Goal: Task Accomplishment & Management: Manage account settings

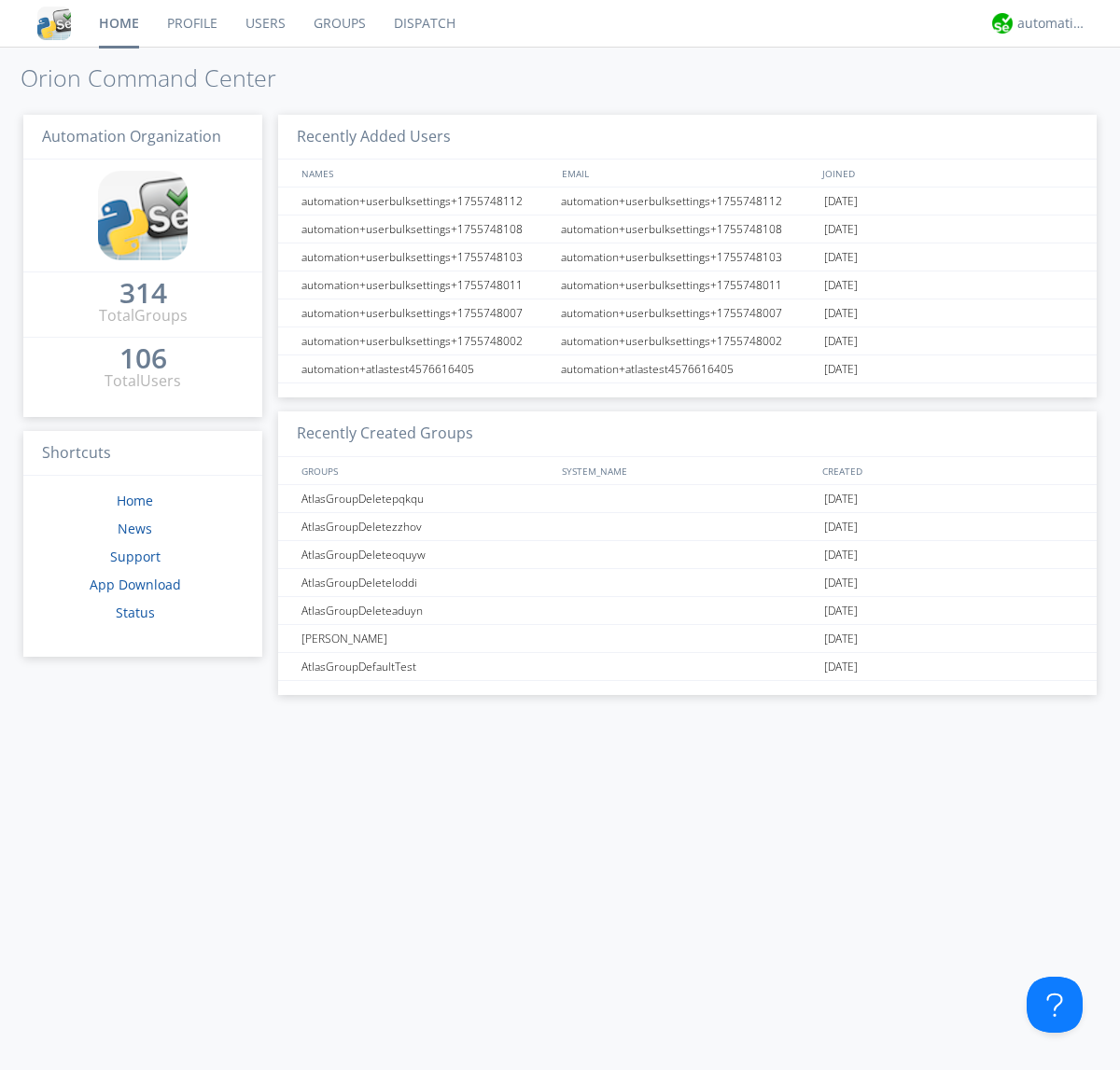
click at [264, 23] on link "Users" at bounding box center [266, 23] width 68 height 47
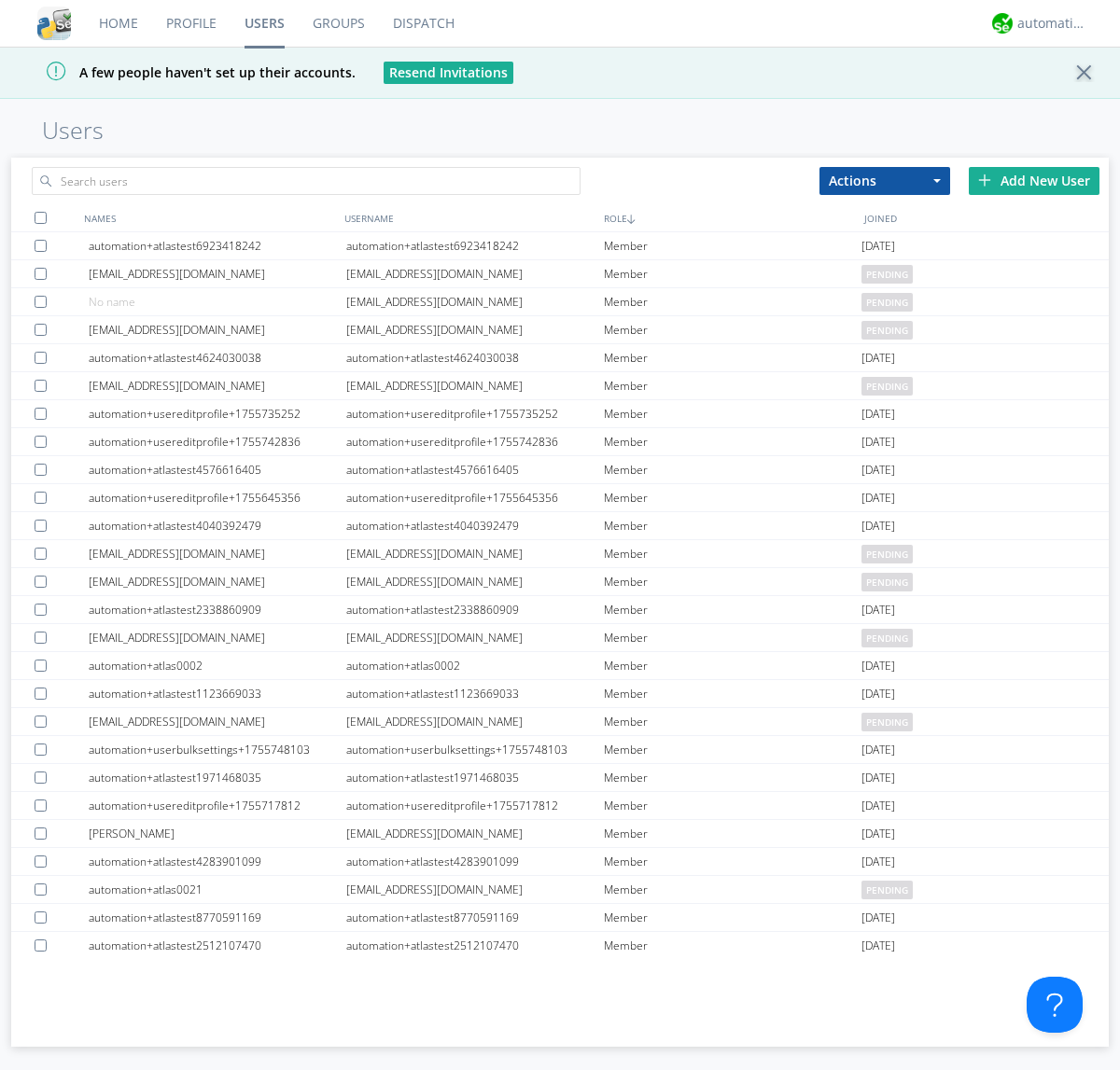
click at [1034, 180] on div "Add New User" at bounding box center [1034, 181] width 131 height 28
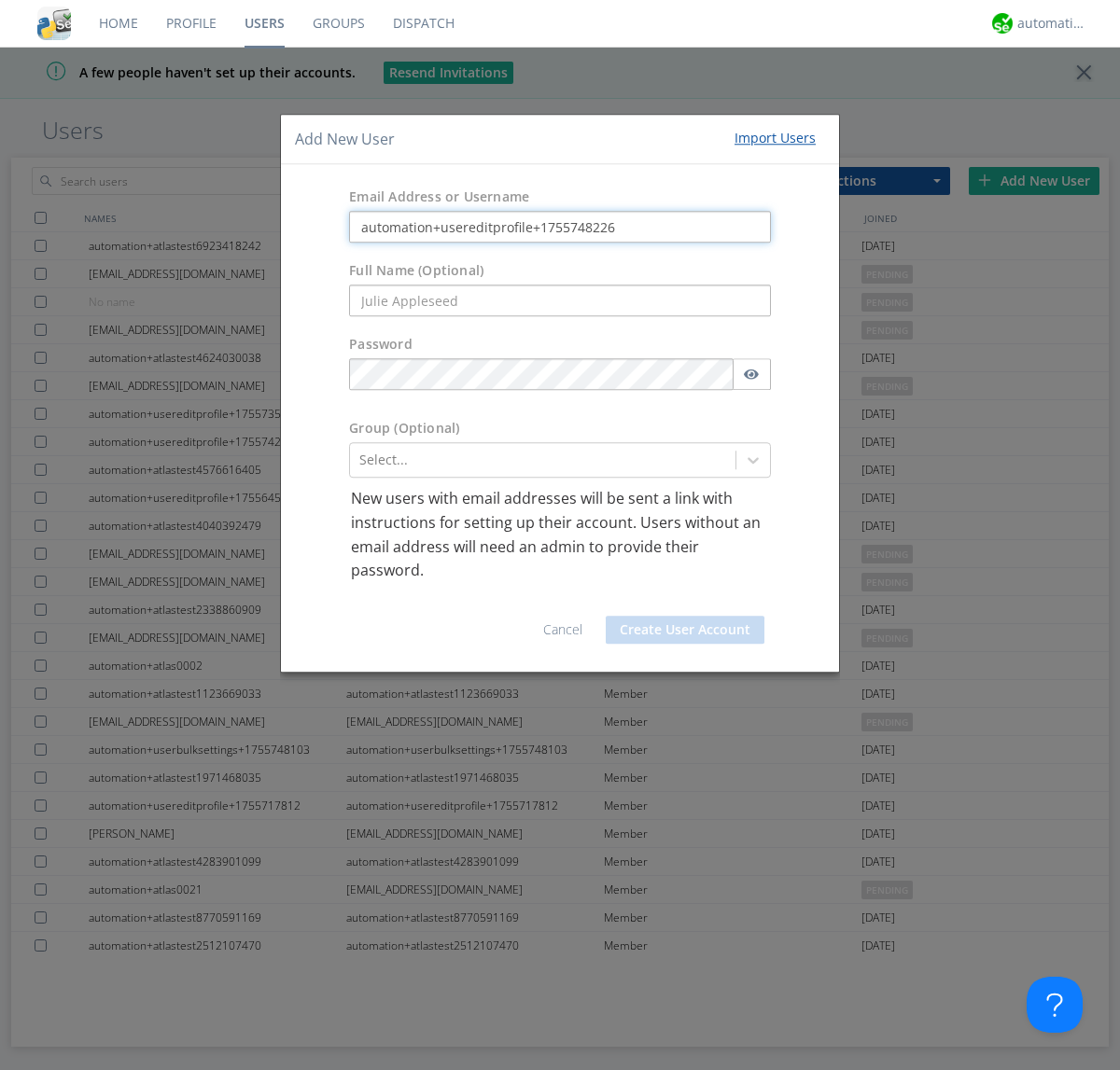
type input "automation+usereditprofile+1755748226"
click at [685, 629] on button "Create User Account" at bounding box center [685, 629] width 158 height 28
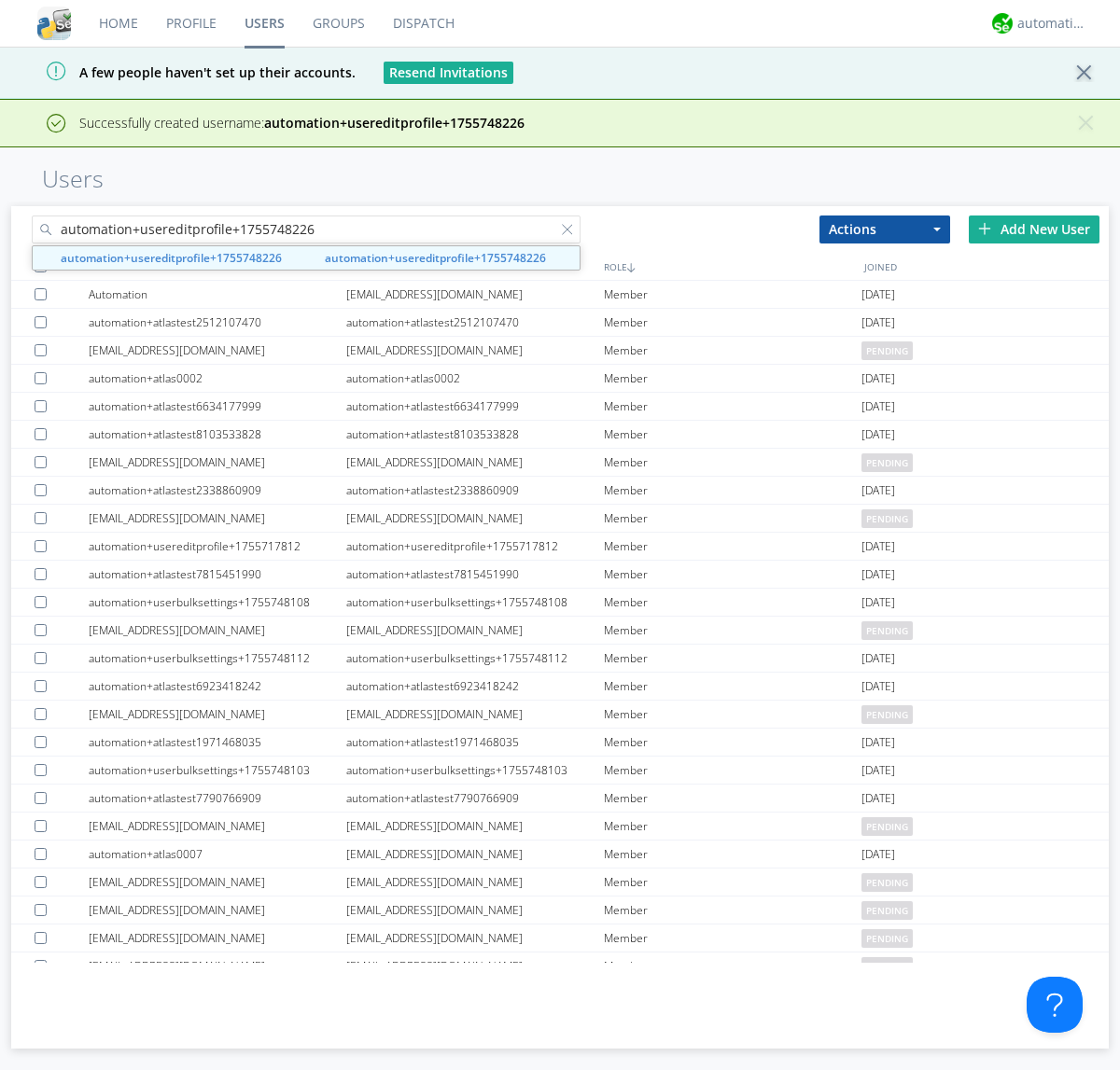
type input "automation+usereditprofile+1755748226"
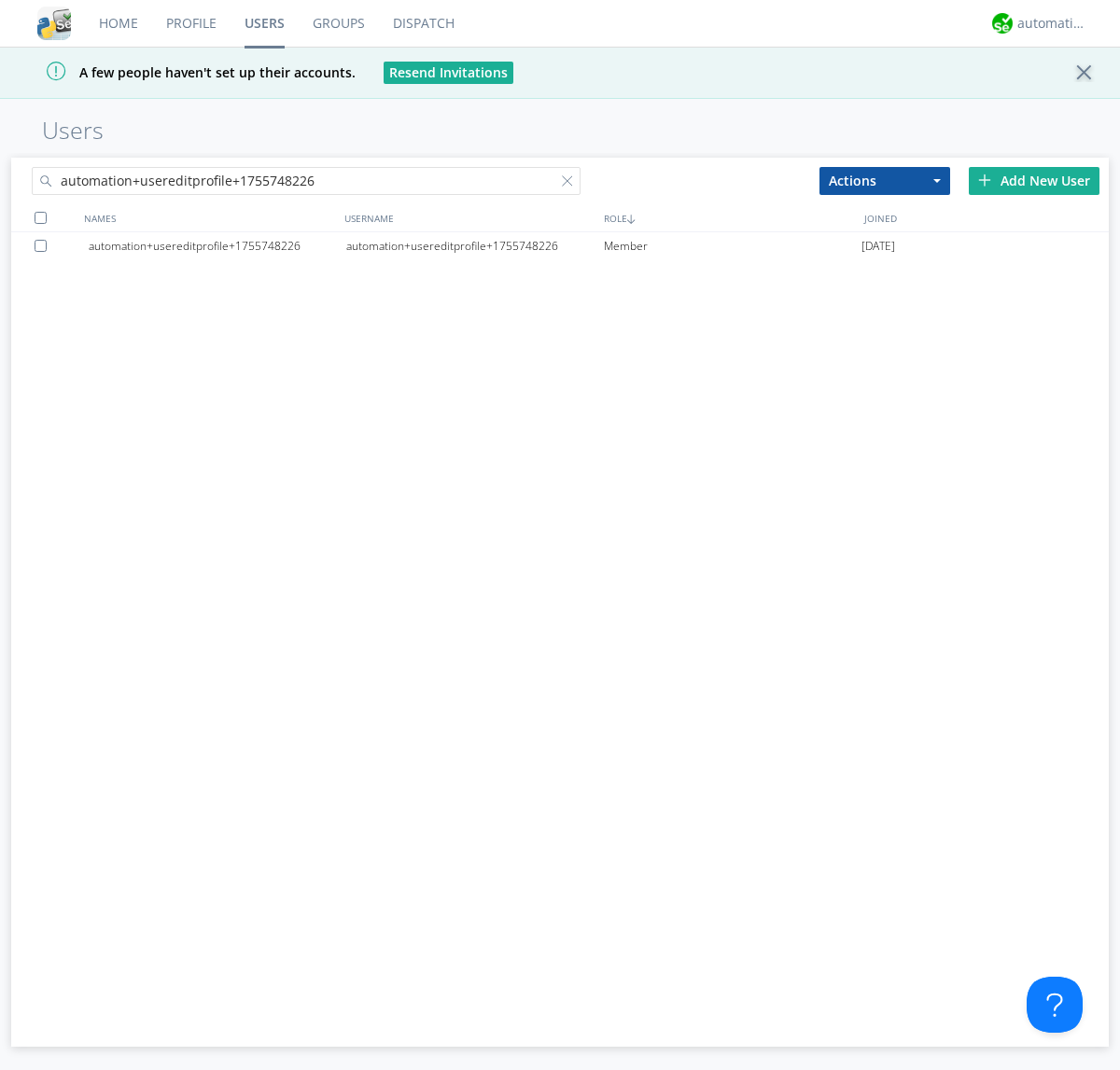
click at [474, 245] on div "automation+usereditprofile+1755748226" at bounding box center [475, 246] width 258 height 28
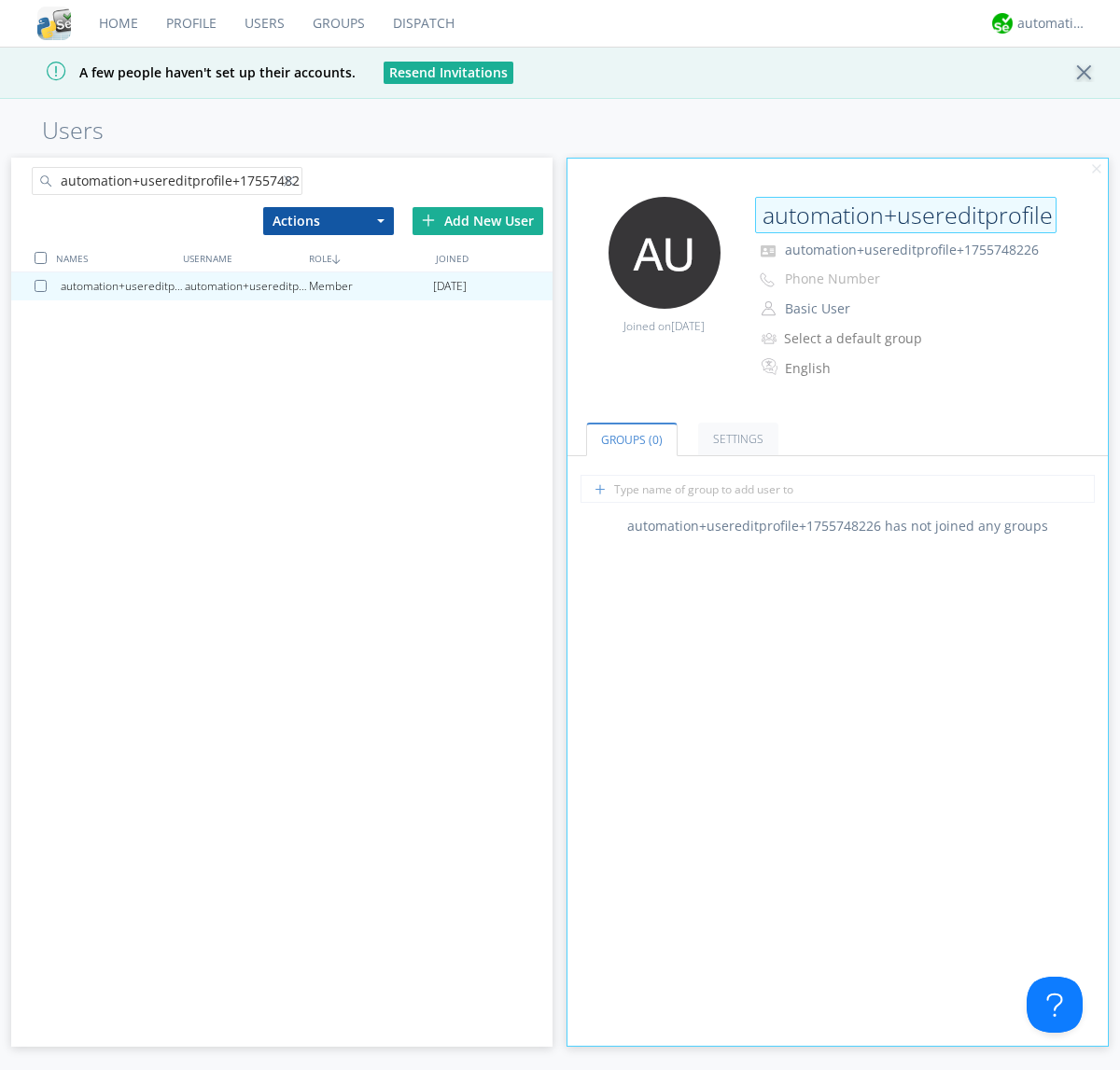
click at [905, 215] on input "automation+usereditprofile+1755748226" at bounding box center [906, 215] width 301 height 37
type input "editedautomation+usereditprofile+1755748226"
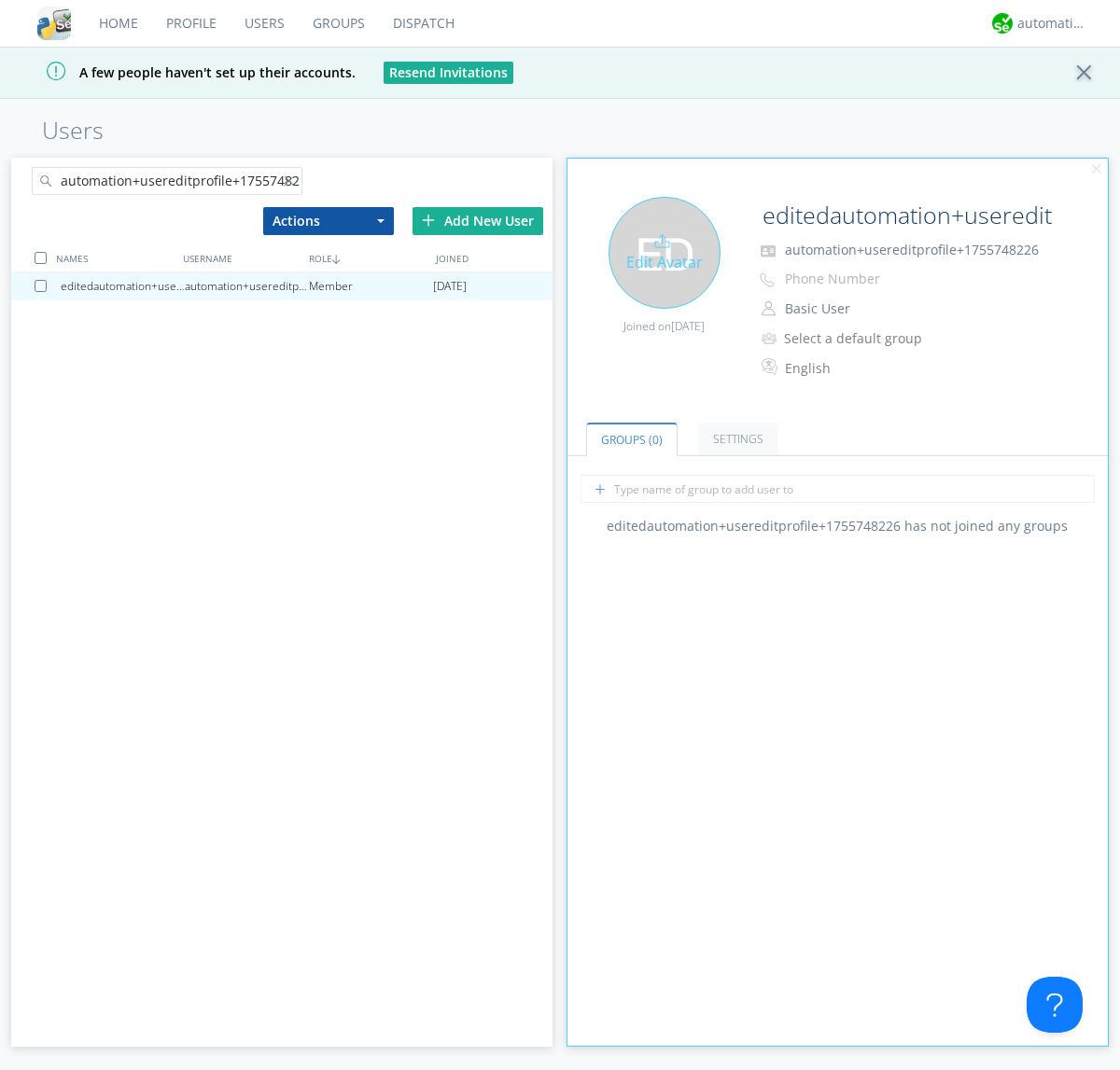
click at [664, 309] on div "Joined on [DATE]" at bounding box center [658, 321] width 152 height 26
